Goal: Task Accomplishment & Management: Use online tool/utility

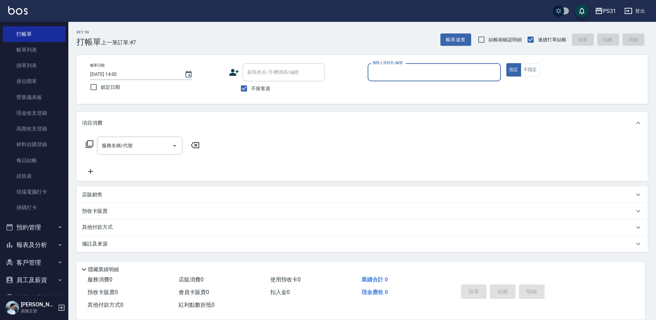
scroll to position [73, 0]
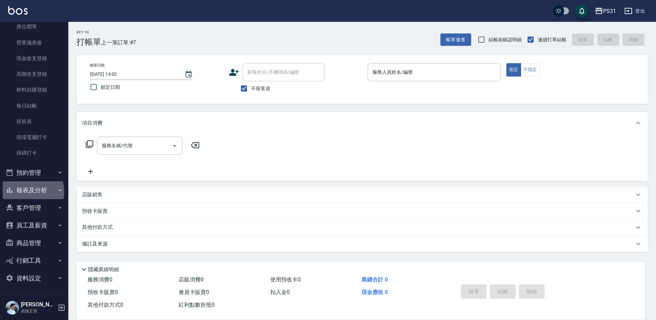
click at [28, 192] on button "報表及分析" at bounding box center [34, 190] width 63 height 18
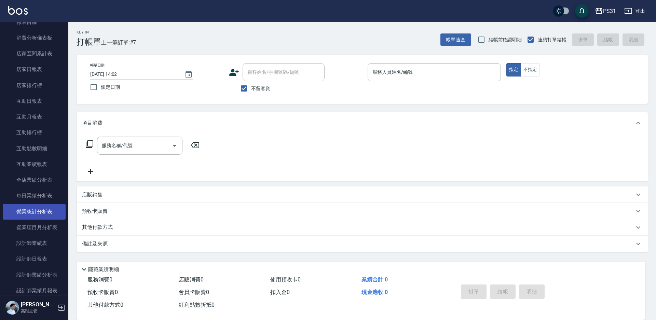
scroll to position [279, 0]
click at [393, 66] on input "服務人員姓名/編號" at bounding box center [434, 72] width 127 height 12
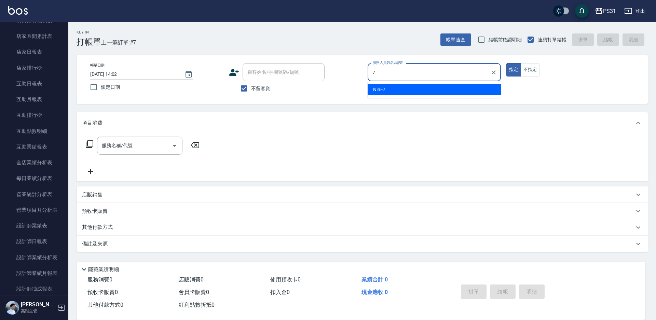
type input "7"
type button "true"
type input "Nini-7"
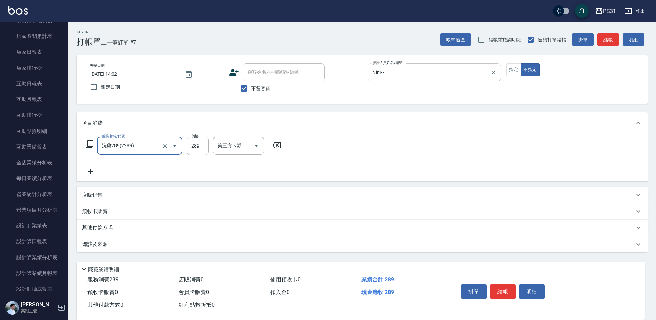
type input "洗剪289(2289)"
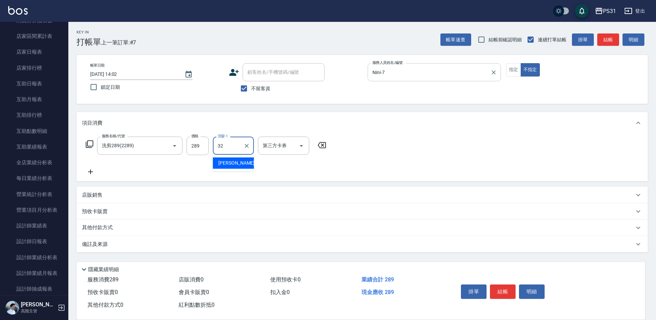
type input "[PERSON_NAME]-32"
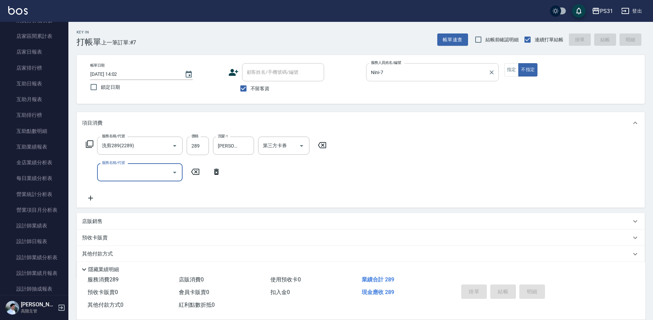
type input "[DATE] 16:36"
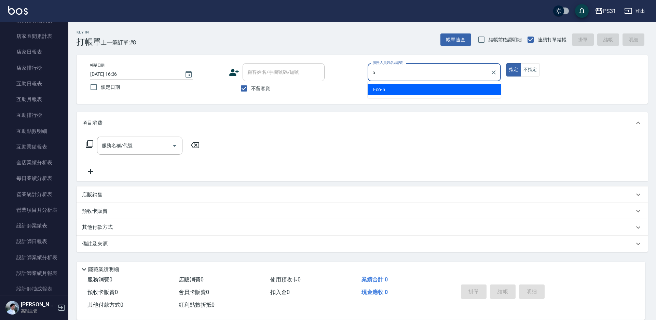
type input "Eco-5"
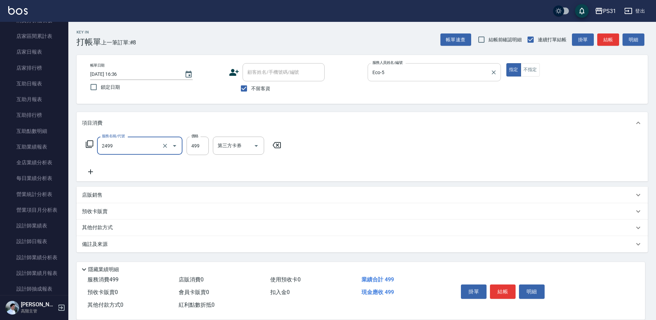
type input "499洗剪套餐(2499)"
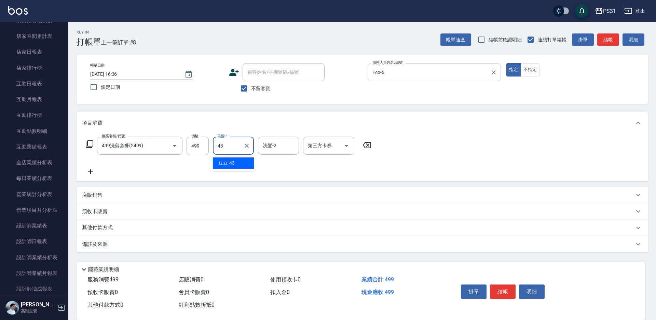
type input "豆豆-43"
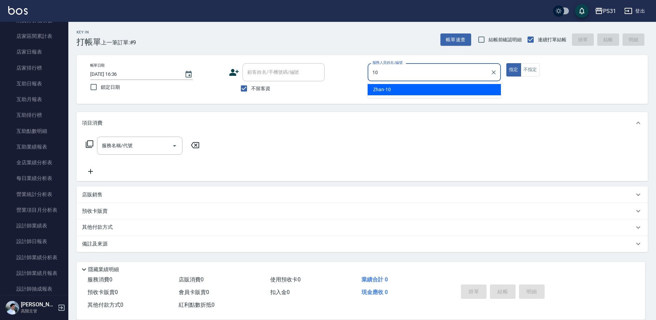
type input "Zhan-10"
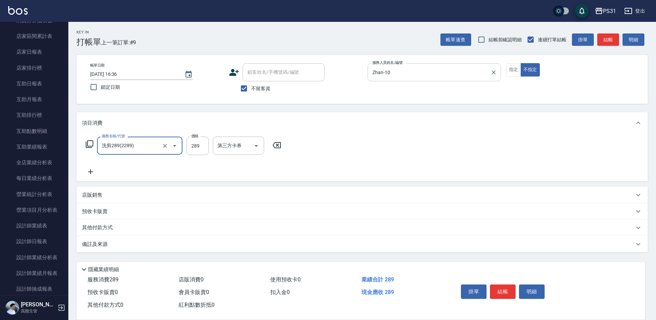
type input "洗剪289(2289)"
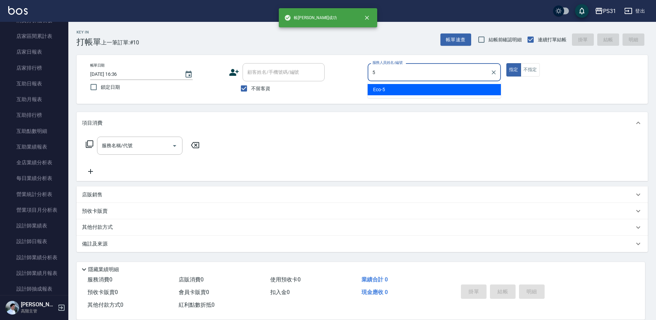
type input "Eco-5"
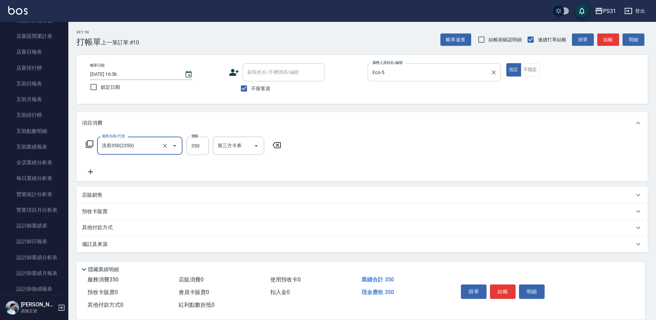
type input "洗剪350(2350)"
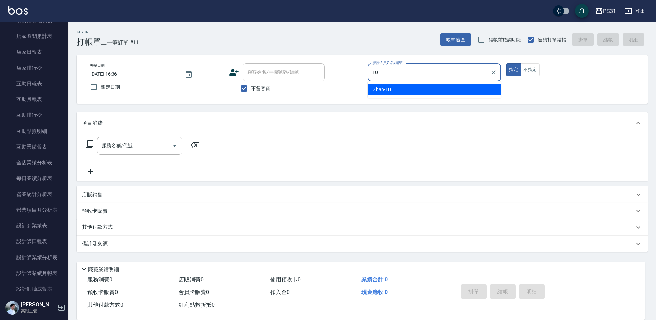
type input "Zhan-10"
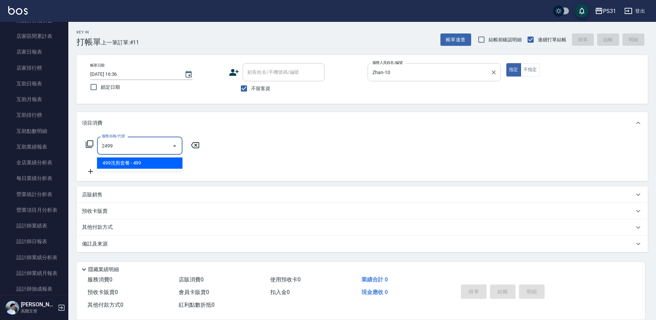
type input "499洗剪套餐(2499)"
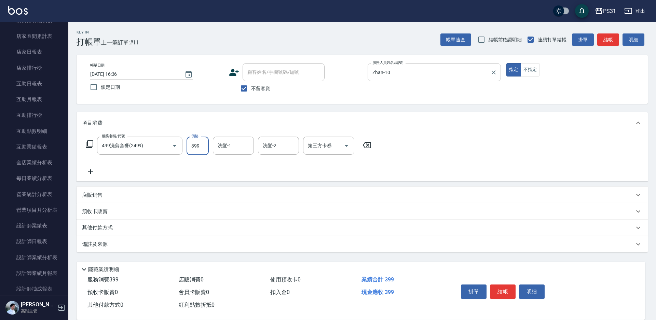
type input "399"
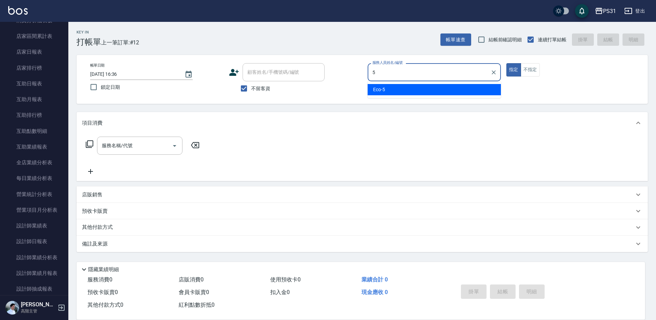
type input "Eco-5"
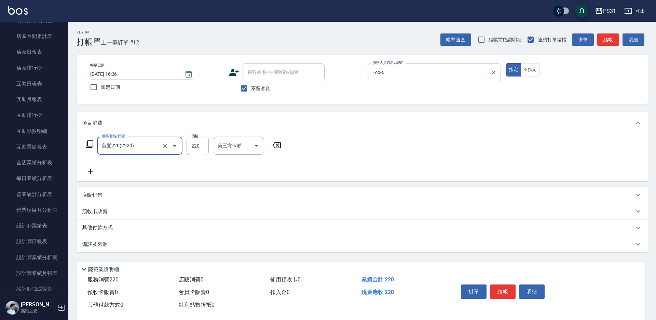
type input "剪髮220(2220)"
type input "250"
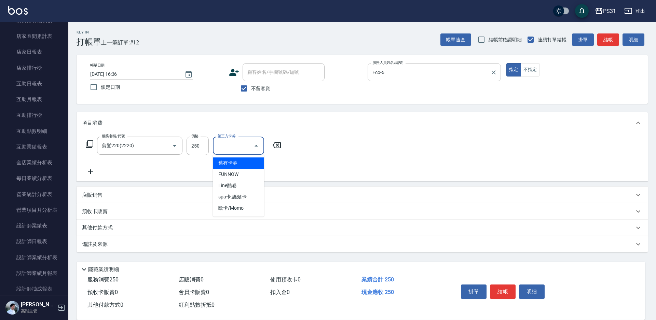
type input "舊有卡券"
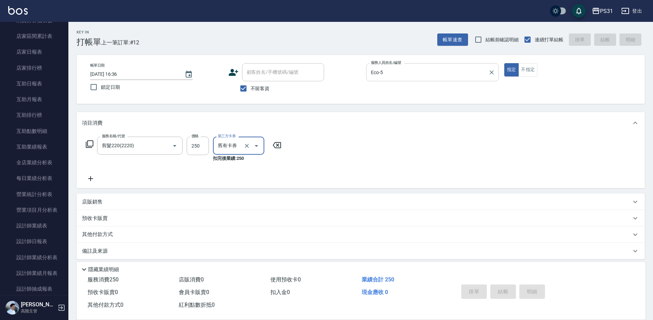
type input "[DATE] 16:37"
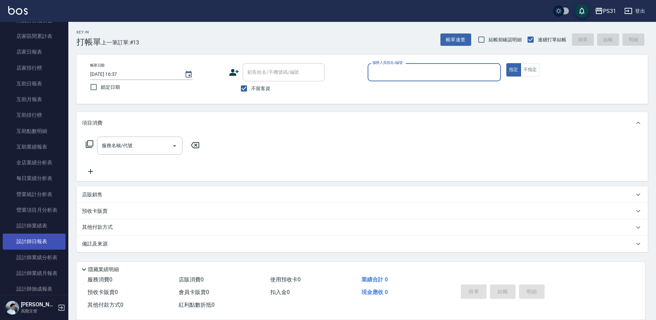
click at [46, 238] on link "設計師日報表" at bounding box center [34, 242] width 63 height 16
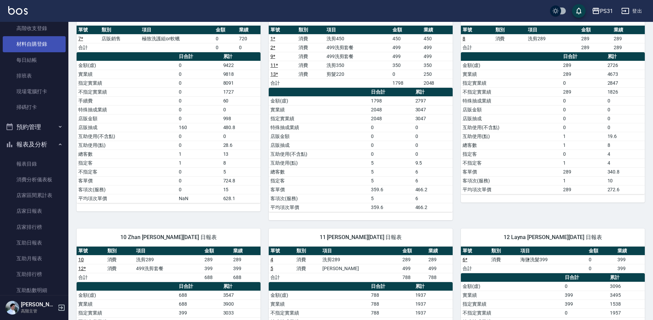
scroll to position [73, 0]
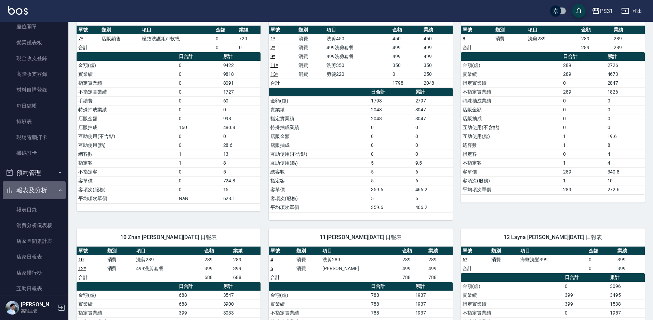
click at [40, 189] on button "報表及分析" at bounding box center [34, 190] width 63 height 18
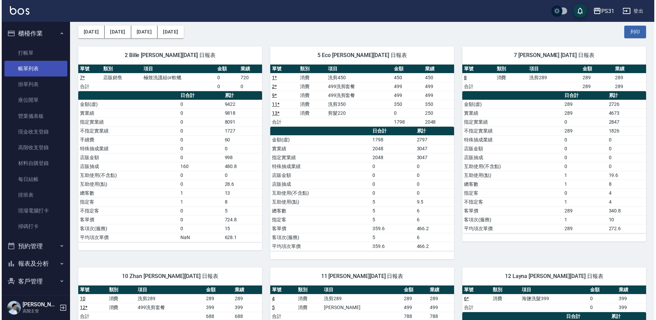
scroll to position [0, 0]
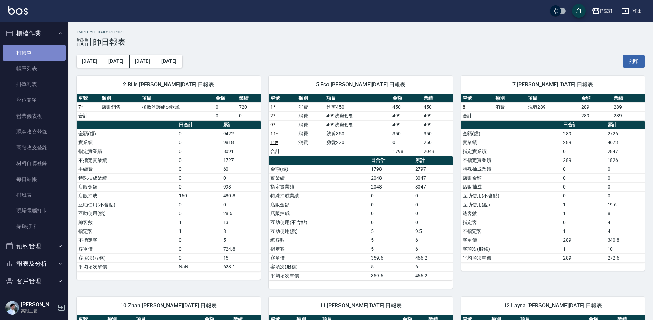
click at [39, 52] on link "打帳單" at bounding box center [34, 53] width 63 height 16
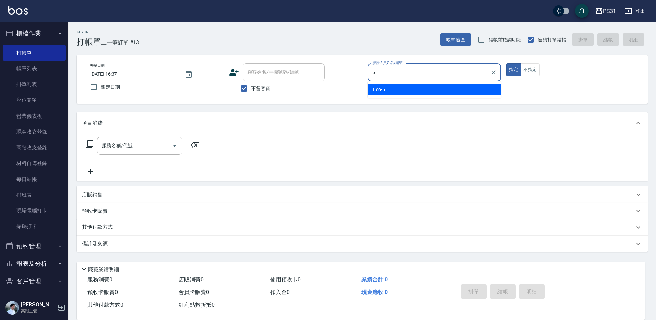
type input "5"
type button "true"
click at [507, 63] on button "指定" at bounding box center [514, 69] width 15 height 13
type input "Eco-5"
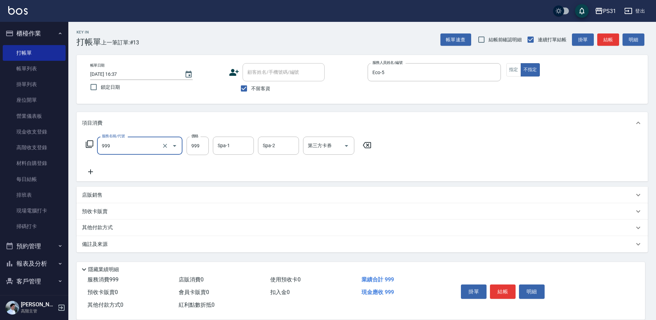
type input "精油套餐999(999)"
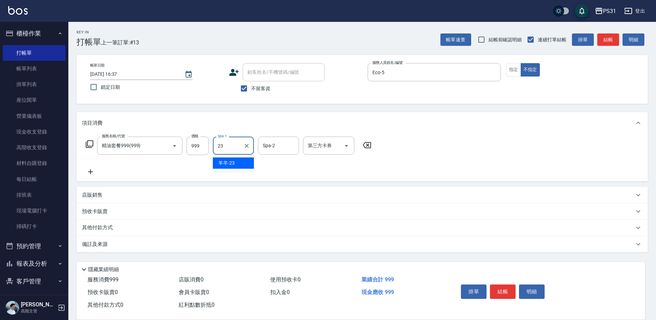
type input "羊羊-23"
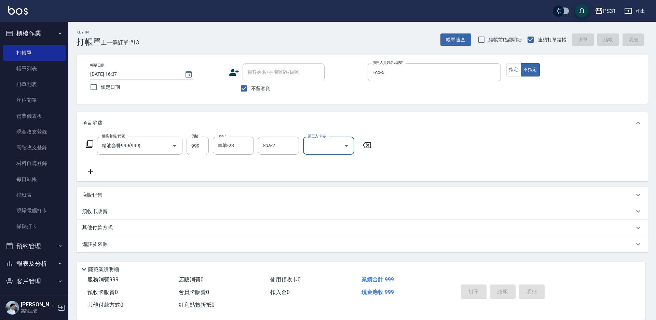
type input "[DATE] 16:38"
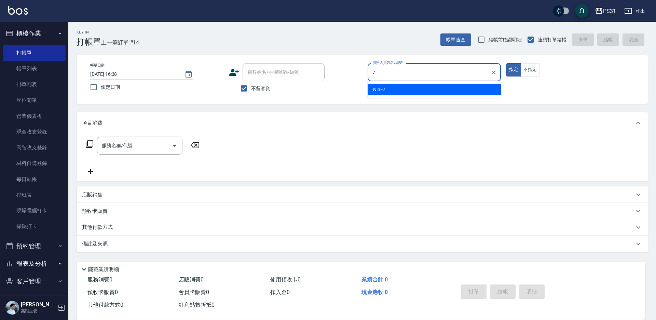
type input "Nini-7"
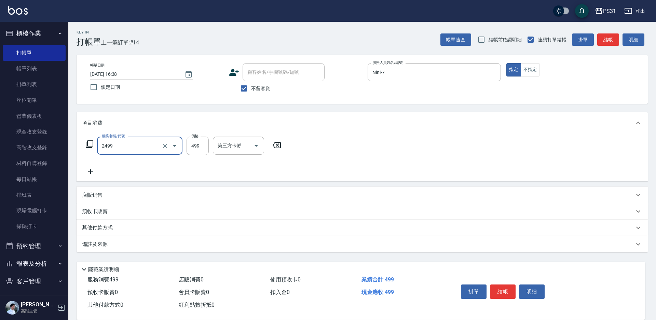
type input "499洗剪套餐(2499)"
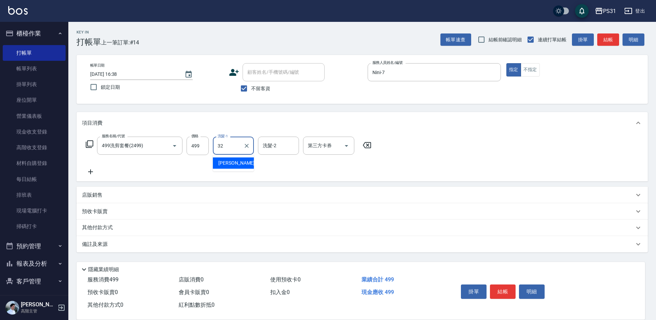
type input "[PERSON_NAME]-32"
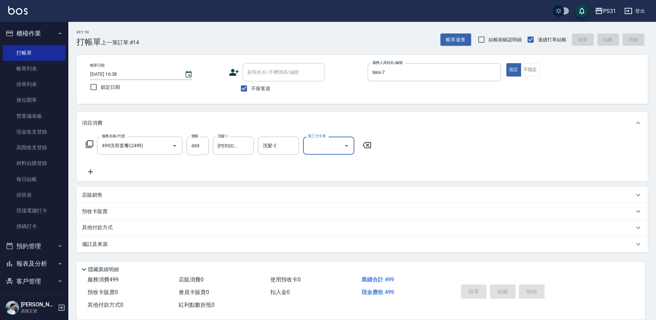
type input "[DATE] 17:04"
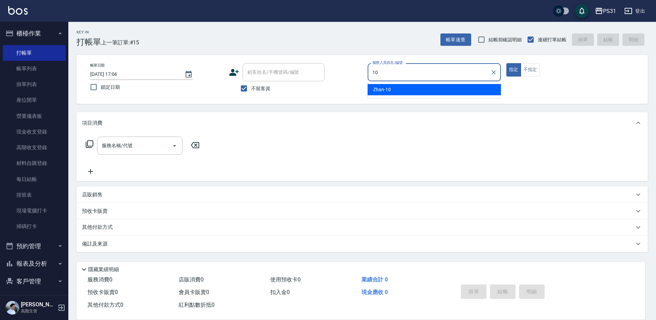
type input "Zhan-10"
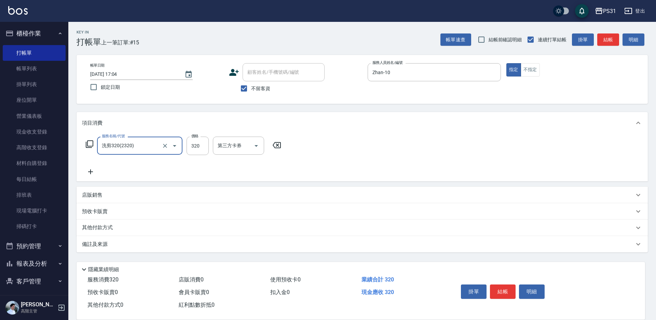
type input "洗剪320(2320)"
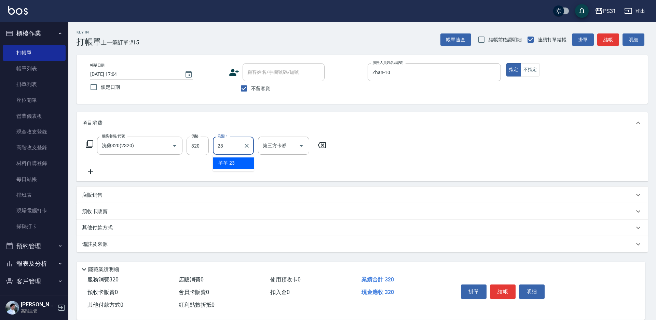
type input "羊羊-23"
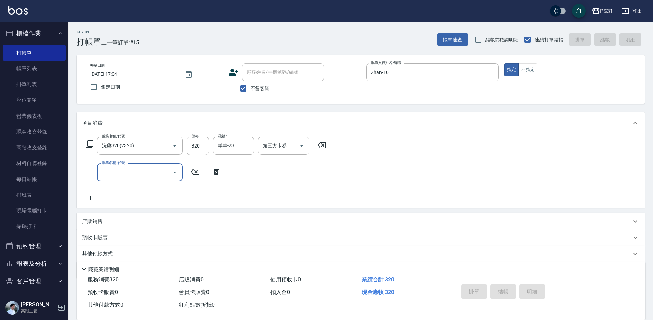
type input "[DATE] 17:08"
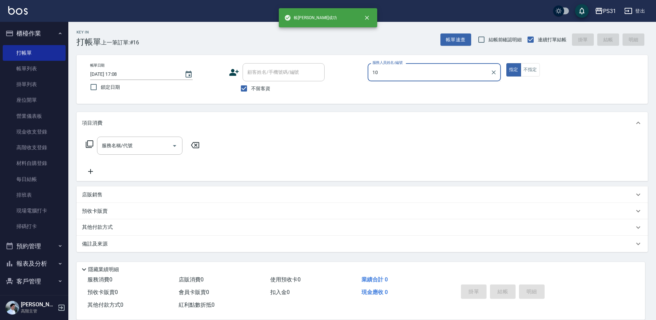
type input "Zhan-10"
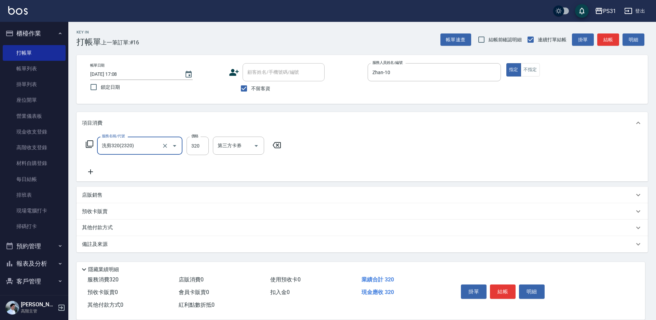
type input "洗剪320(2320)"
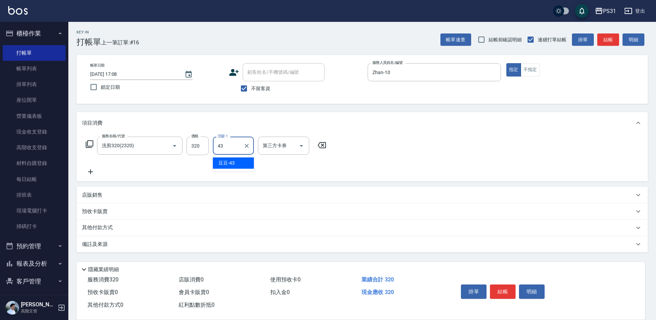
type input "豆豆-43"
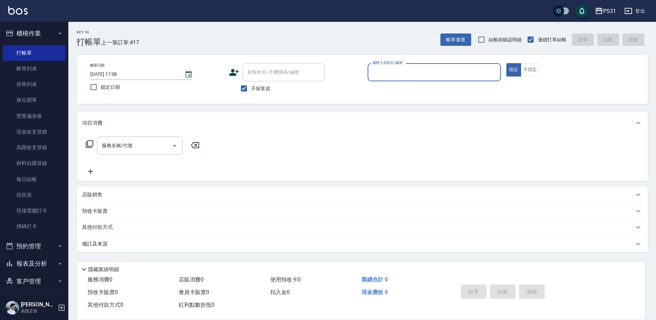
click at [419, 70] on input "服務人員姓名/編號" at bounding box center [434, 72] width 127 height 12
type input "Nini-7"
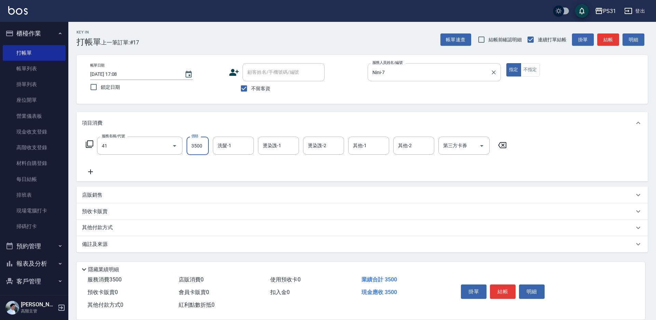
type input "染髮A餐(41)"
type input "4400"
type input "[PERSON_NAME]-32"
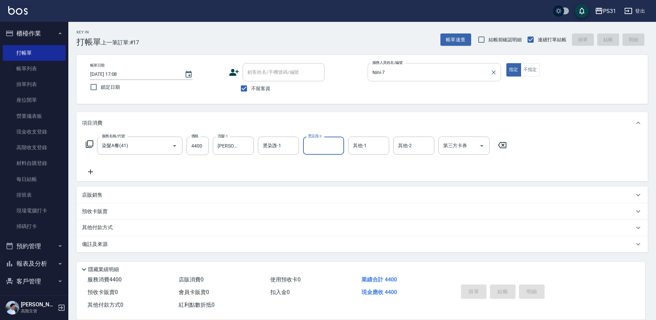
type input "[DATE] 17:23"
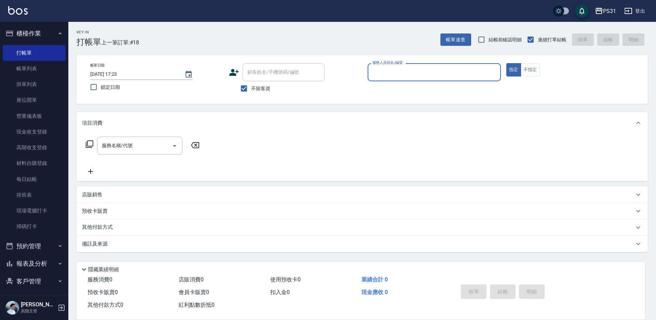
click at [25, 33] on button "櫃檯作業" at bounding box center [34, 34] width 63 height 18
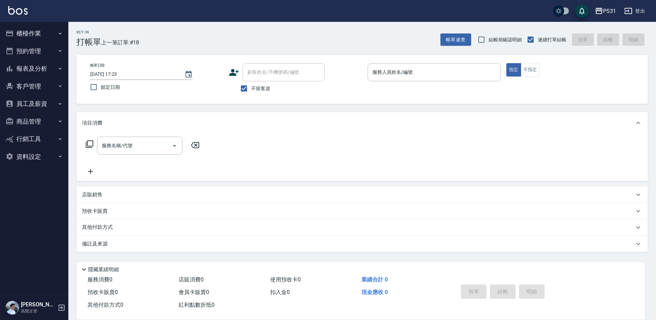
click at [41, 64] on button "報表及分析" at bounding box center [34, 69] width 63 height 18
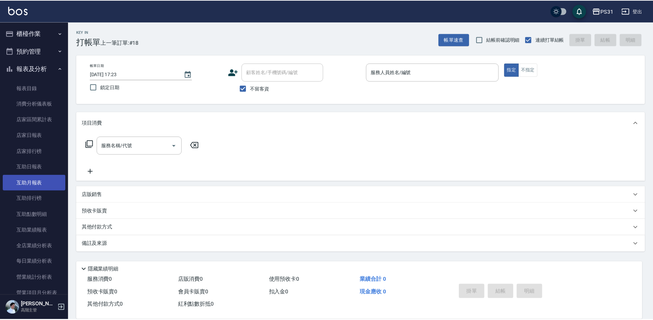
scroll to position [68, 0]
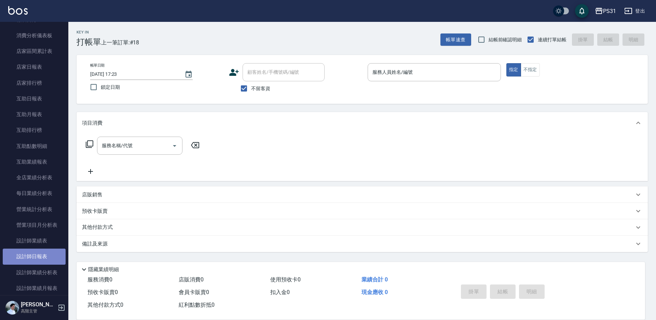
click at [38, 261] on link "設計師日報表" at bounding box center [34, 257] width 63 height 16
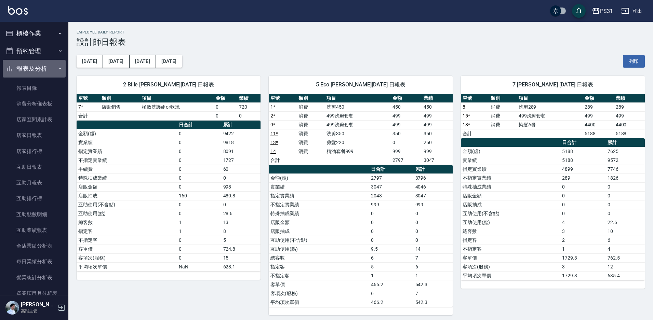
click at [34, 69] on button "報表及分析" at bounding box center [34, 69] width 63 height 18
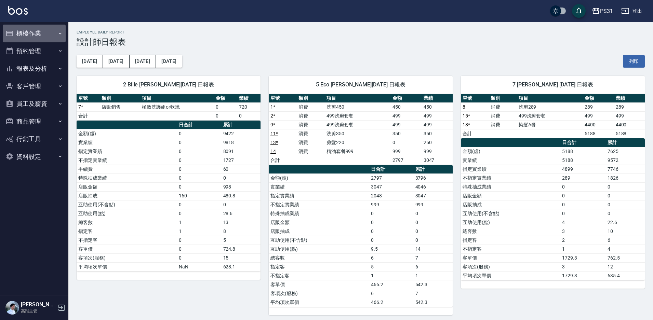
click at [36, 38] on button "櫃檯作業" at bounding box center [34, 34] width 63 height 18
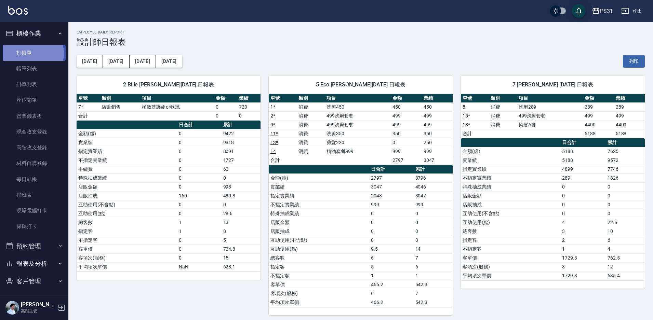
click at [31, 53] on link "打帳單" at bounding box center [34, 53] width 63 height 16
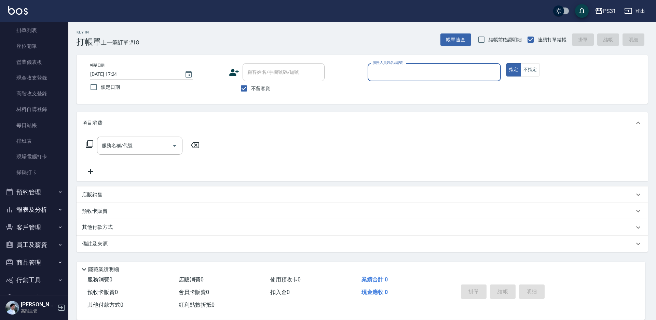
scroll to position [73, 0]
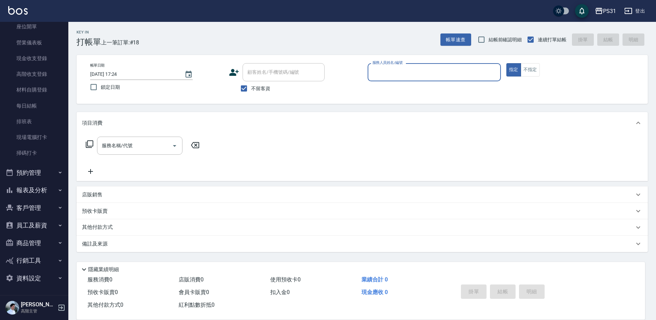
click at [44, 191] on button "報表及分析" at bounding box center [34, 190] width 63 height 18
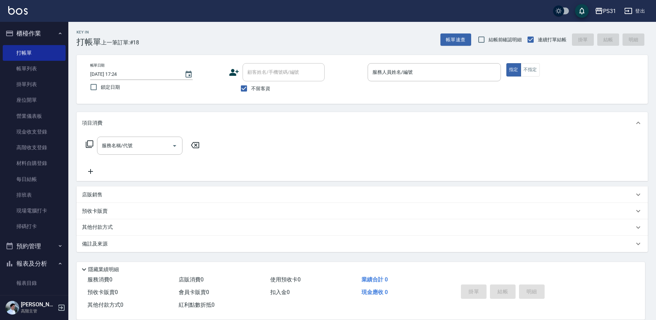
scroll to position [34, 0]
